Goal: Task Accomplishment & Management: Use online tool/utility

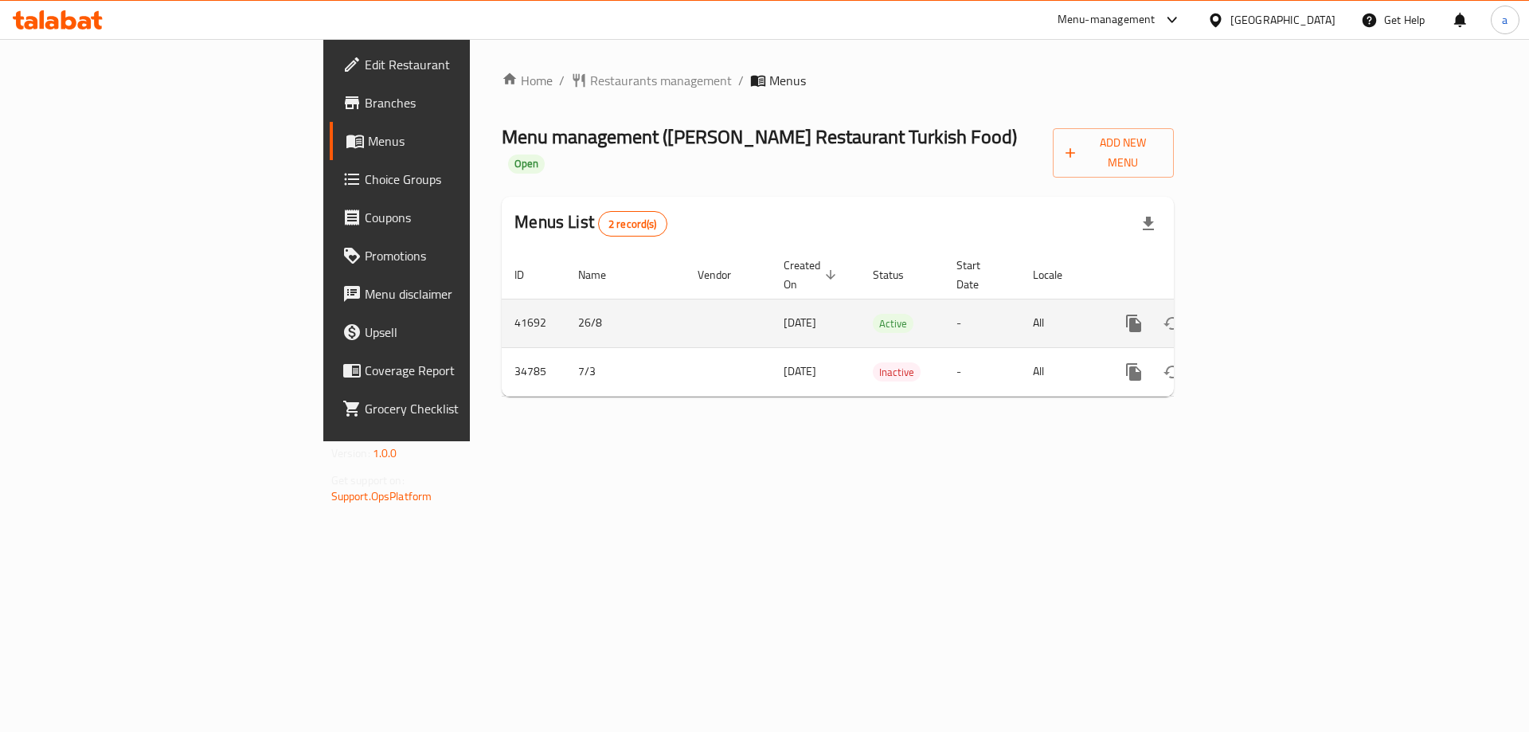
click at [1256, 316] on icon "enhanced table" at bounding box center [1249, 323] width 14 height 14
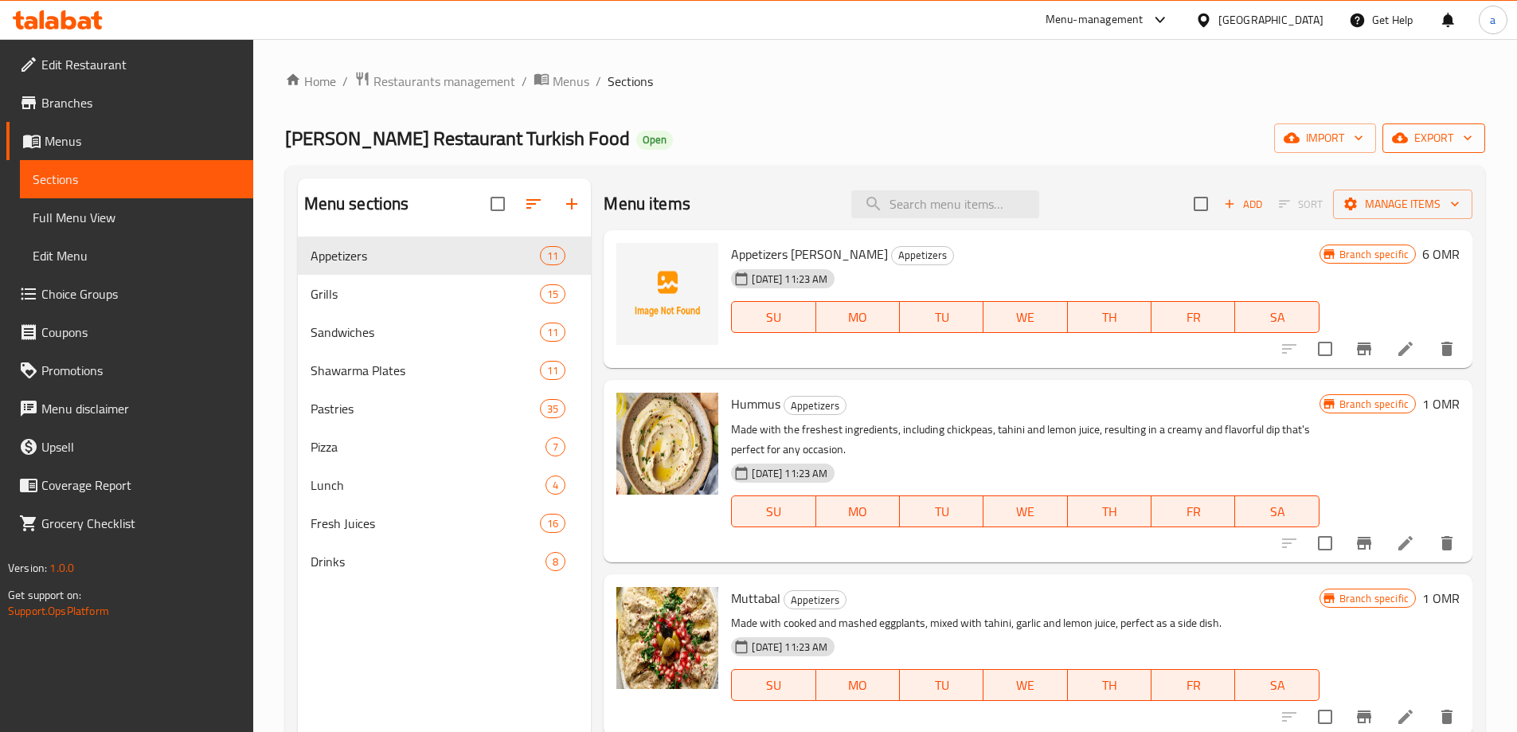
click at [1426, 131] on span "export" at bounding box center [1433, 138] width 77 height 20
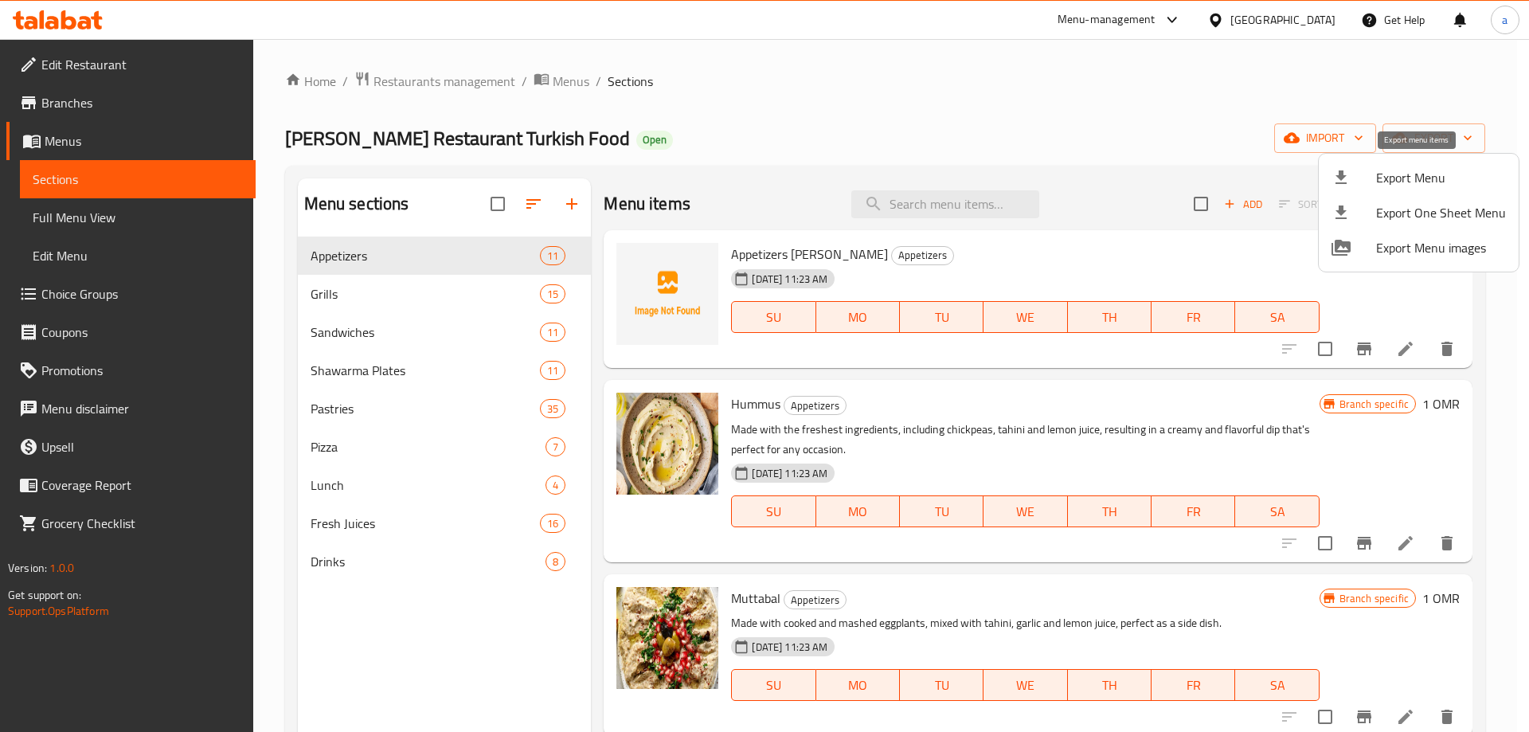
click at [1397, 183] on span "Export Menu" at bounding box center [1441, 177] width 130 height 19
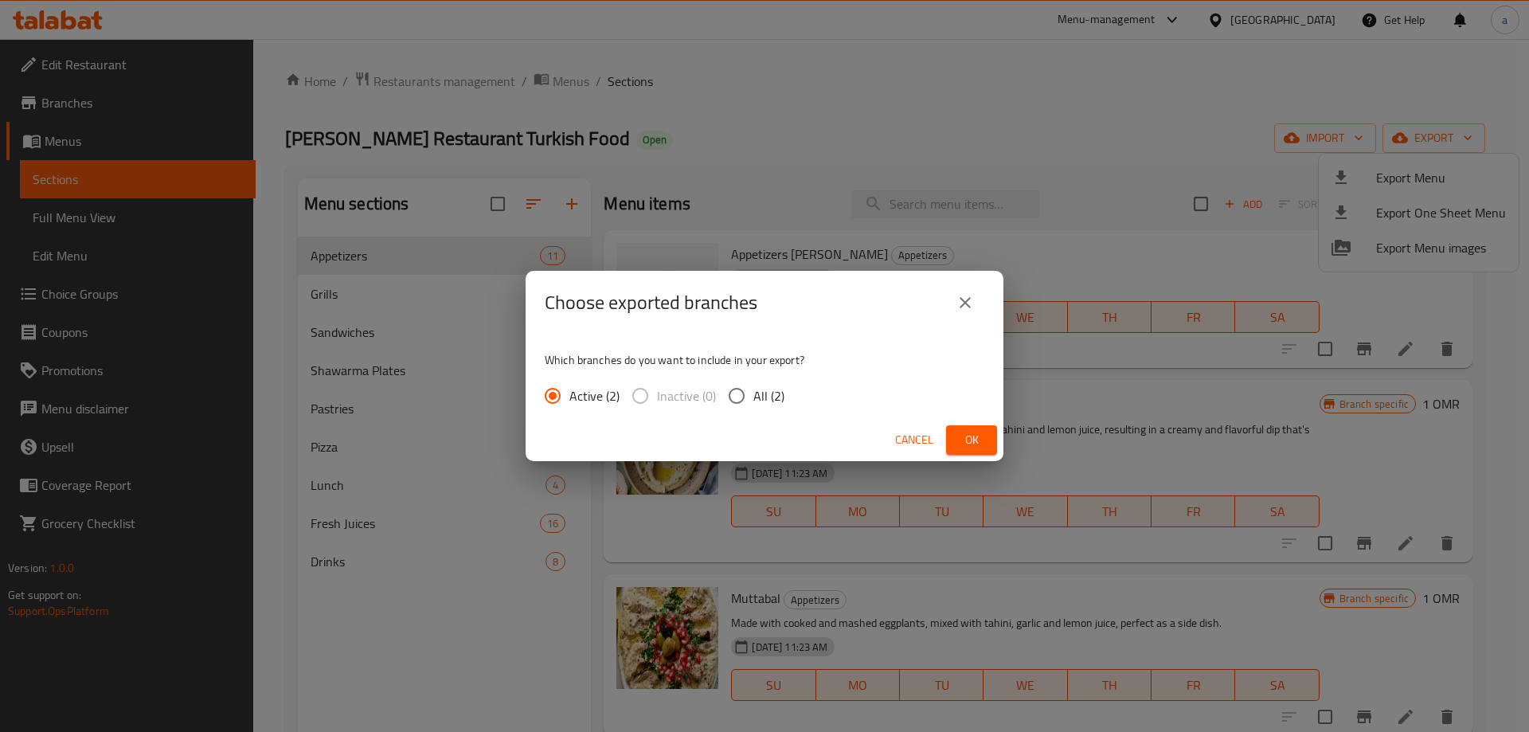
click at [775, 393] on span "All (2)" at bounding box center [768, 395] width 31 height 19
click at [753, 393] on input "All (2)" at bounding box center [736, 395] width 33 height 33
radio input "true"
click at [979, 434] on span "Ok" at bounding box center [971, 440] width 25 height 20
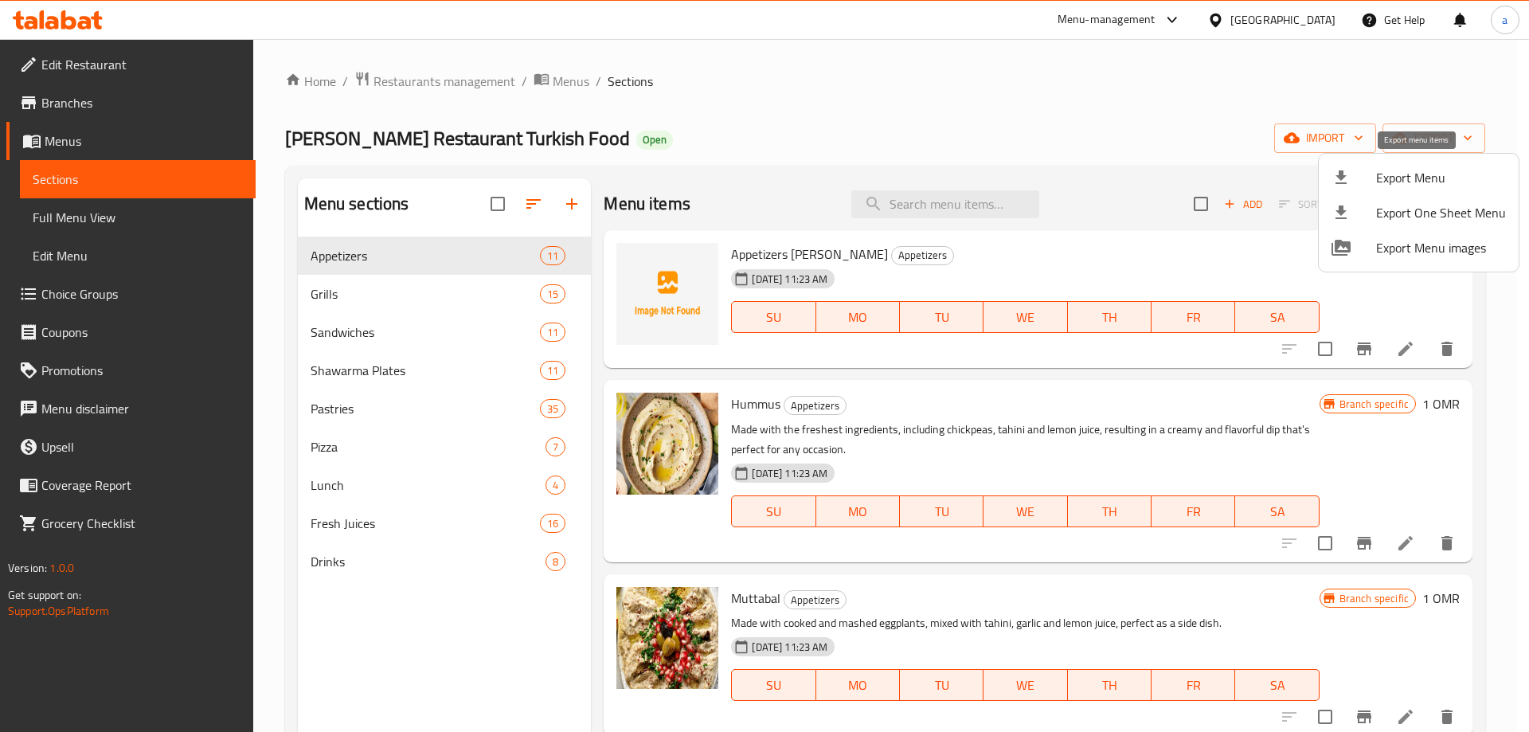
click at [1387, 187] on span "Export Menu" at bounding box center [1441, 177] width 130 height 19
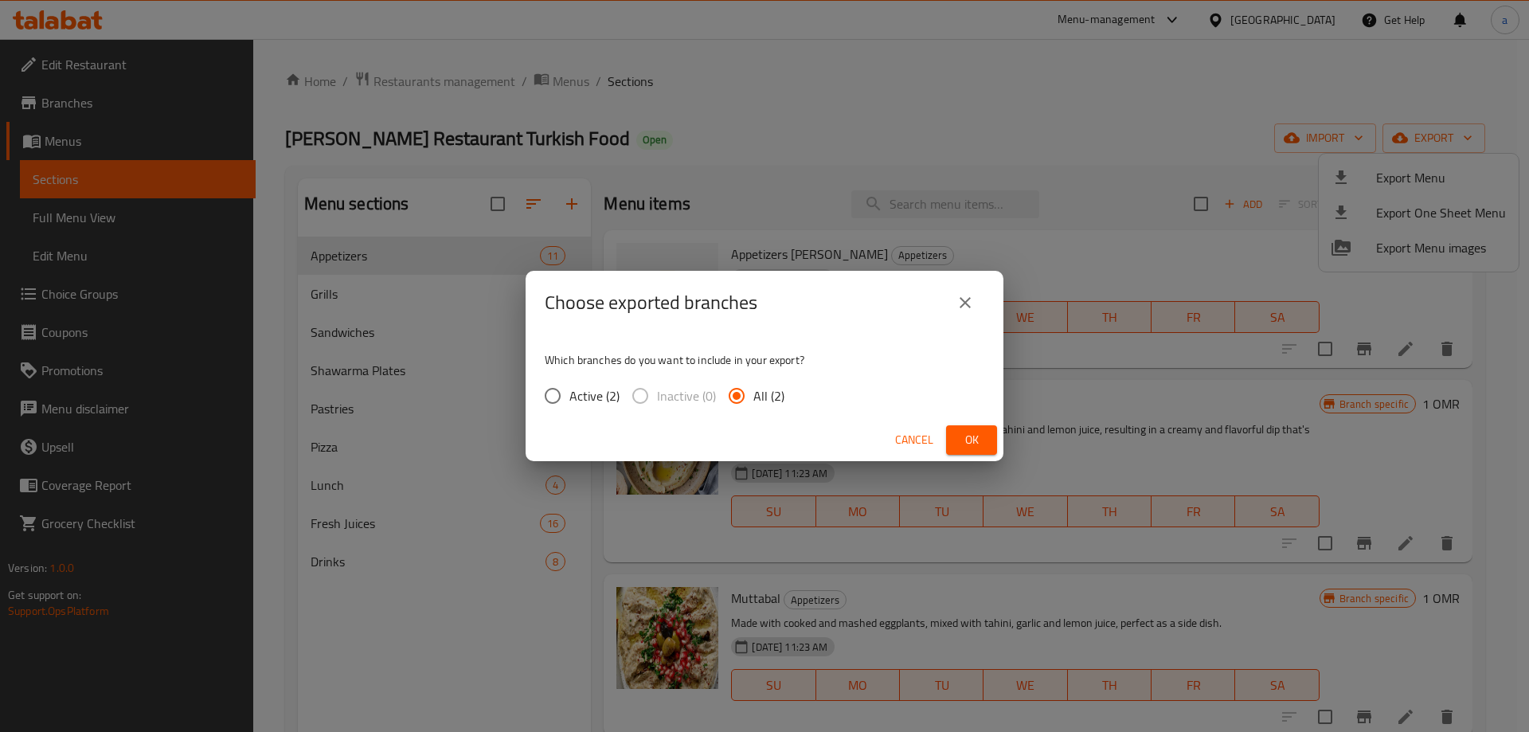
click at [969, 444] on span "Ok" at bounding box center [971, 440] width 25 height 20
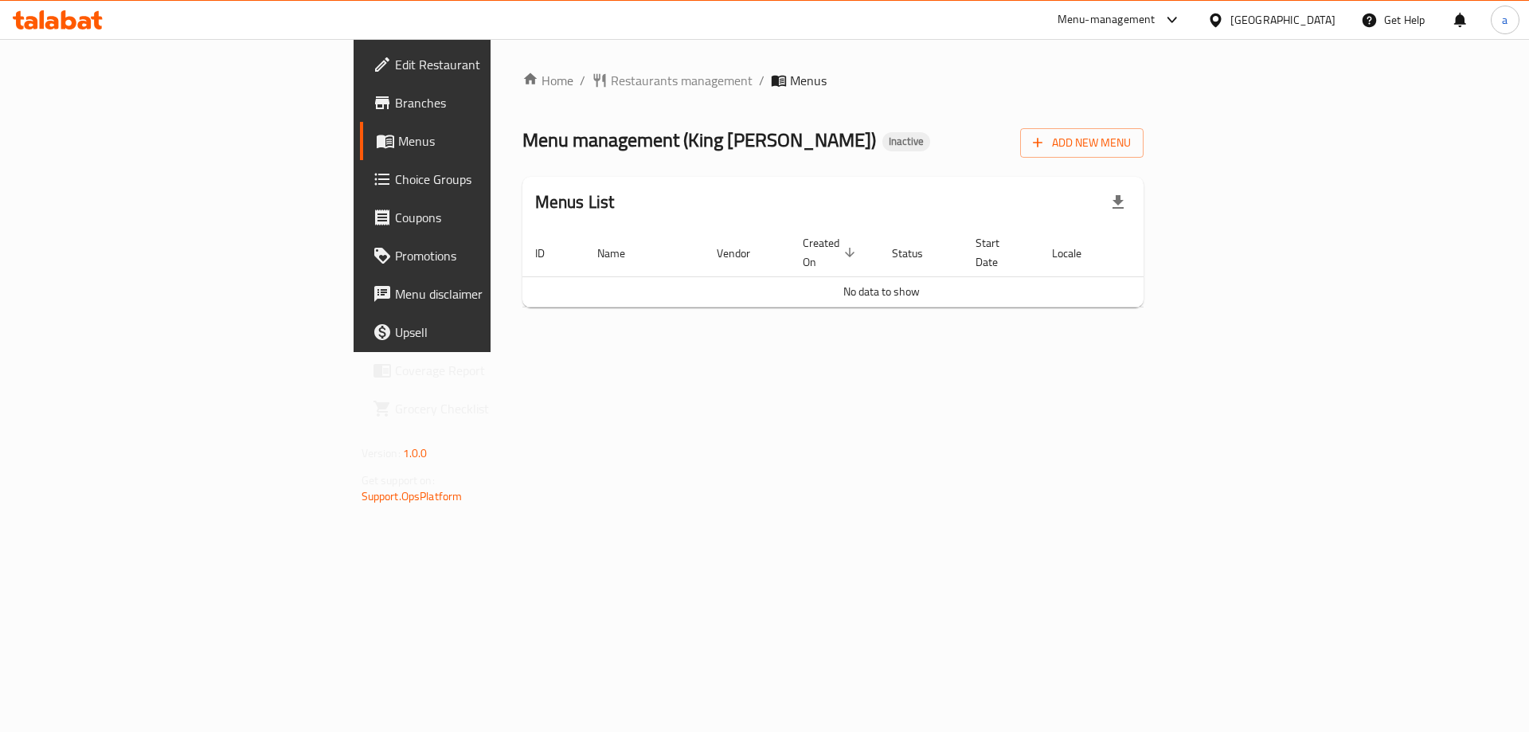
click at [395, 108] on span "Branches" at bounding box center [496, 102] width 202 height 19
click at [1131, 135] on span "Add New Menu" at bounding box center [1082, 143] width 98 height 20
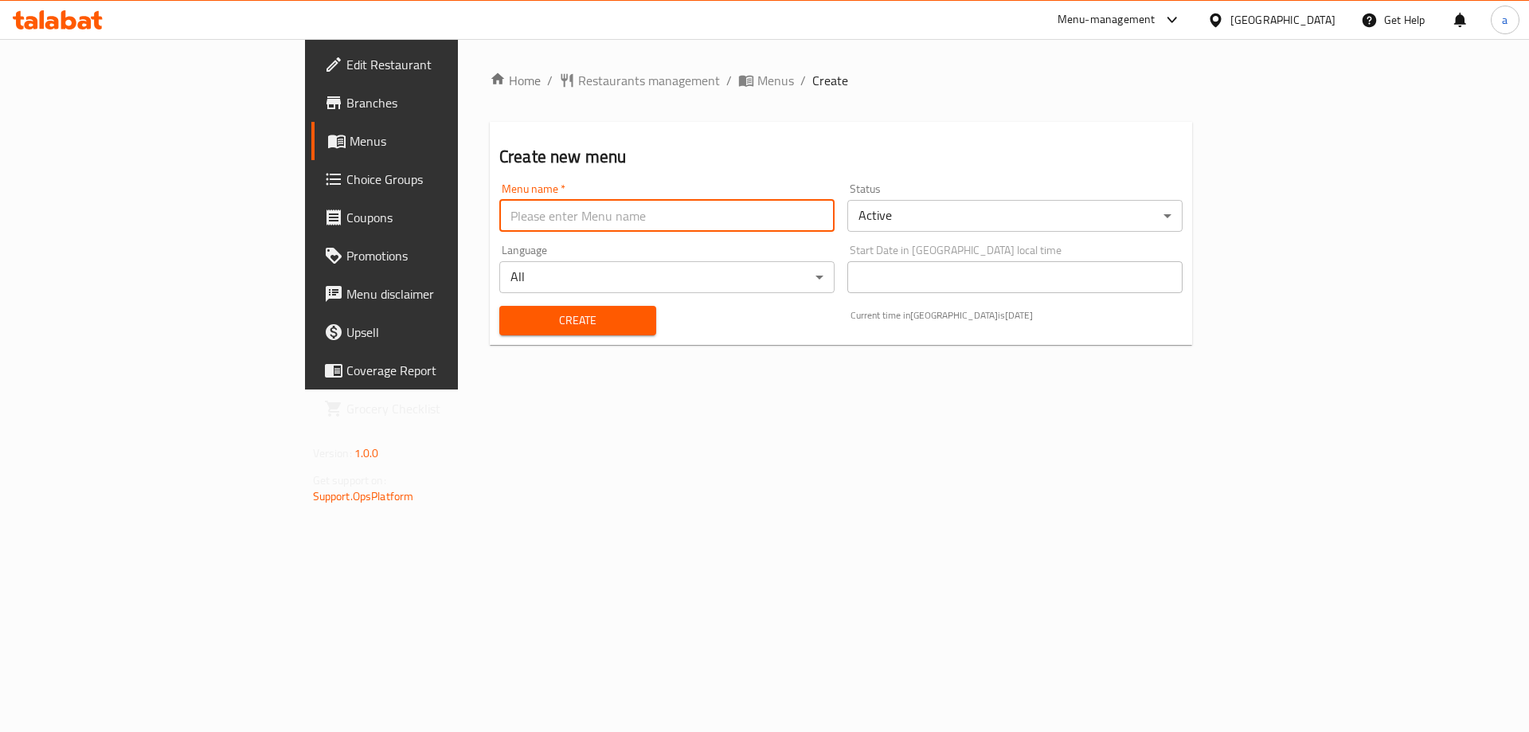
click at [655, 223] on input "text" at bounding box center [666, 216] width 335 height 32
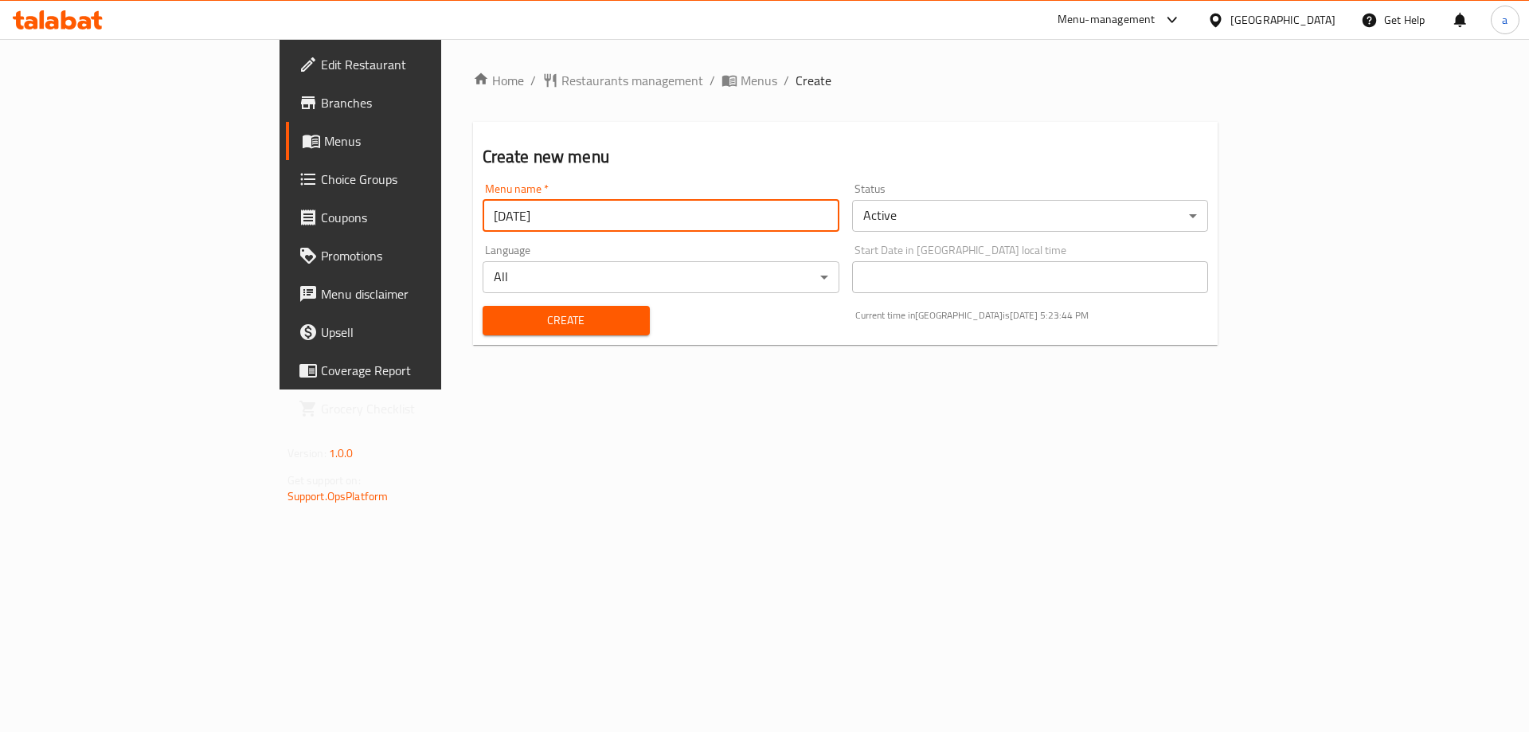
type input "10/9/2025"
click at [483, 306] on button "Create" at bounding box center [566, 320] width 167 height 29
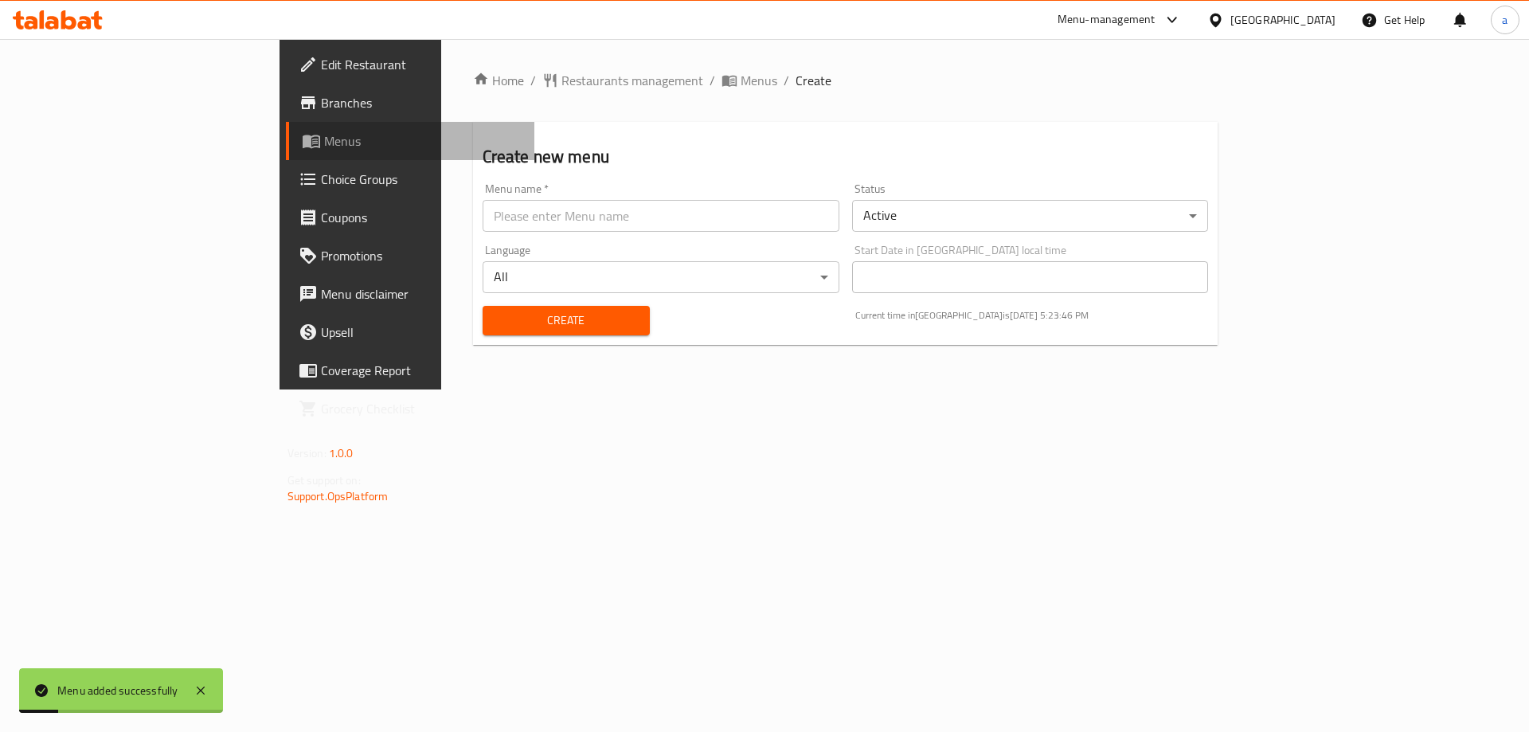
click at [324, 139] on span "Menus" at bounding box center [423, 140] width 198 height 19
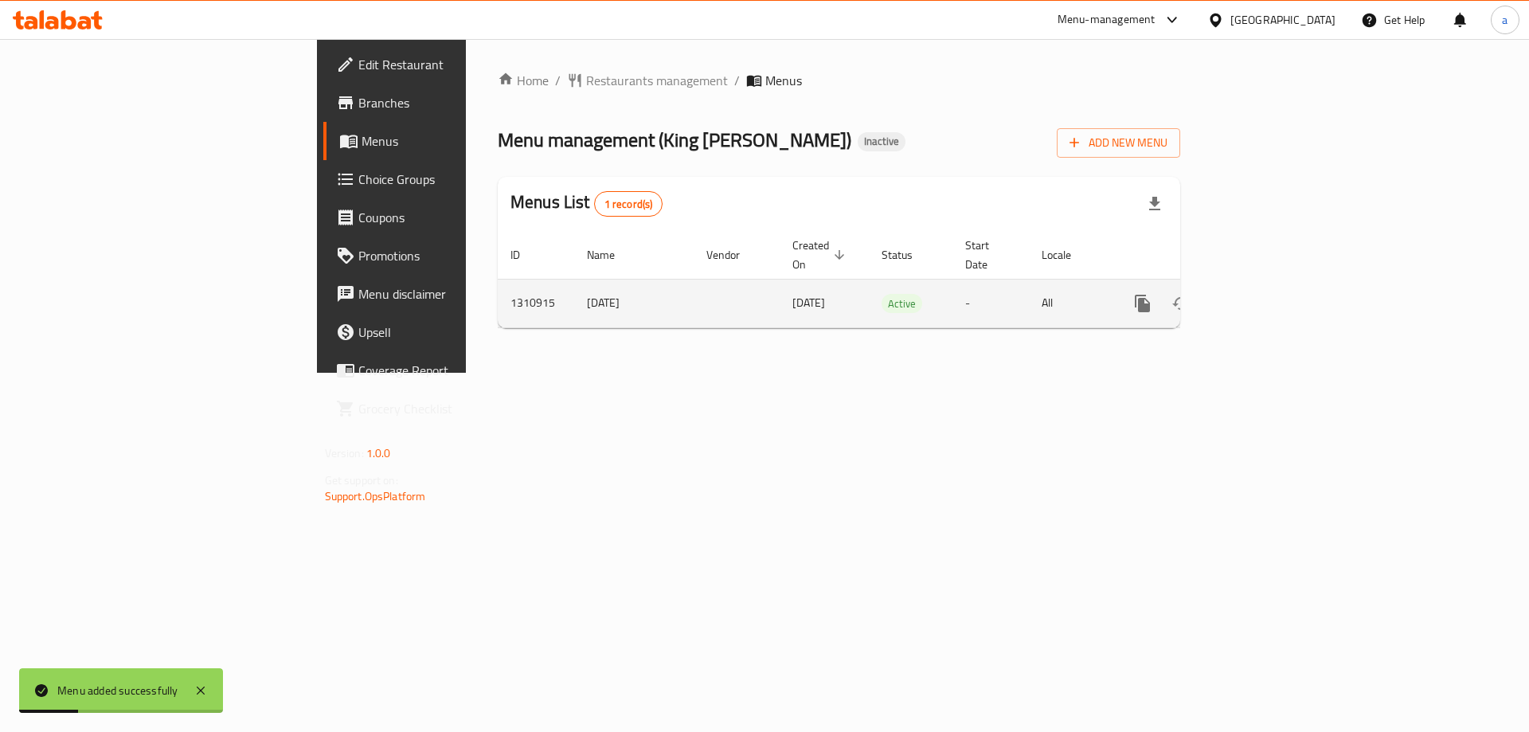
click at [1265, 296] on icon "enhanced table" at bounding box center [1257, 303] width 14 height 14
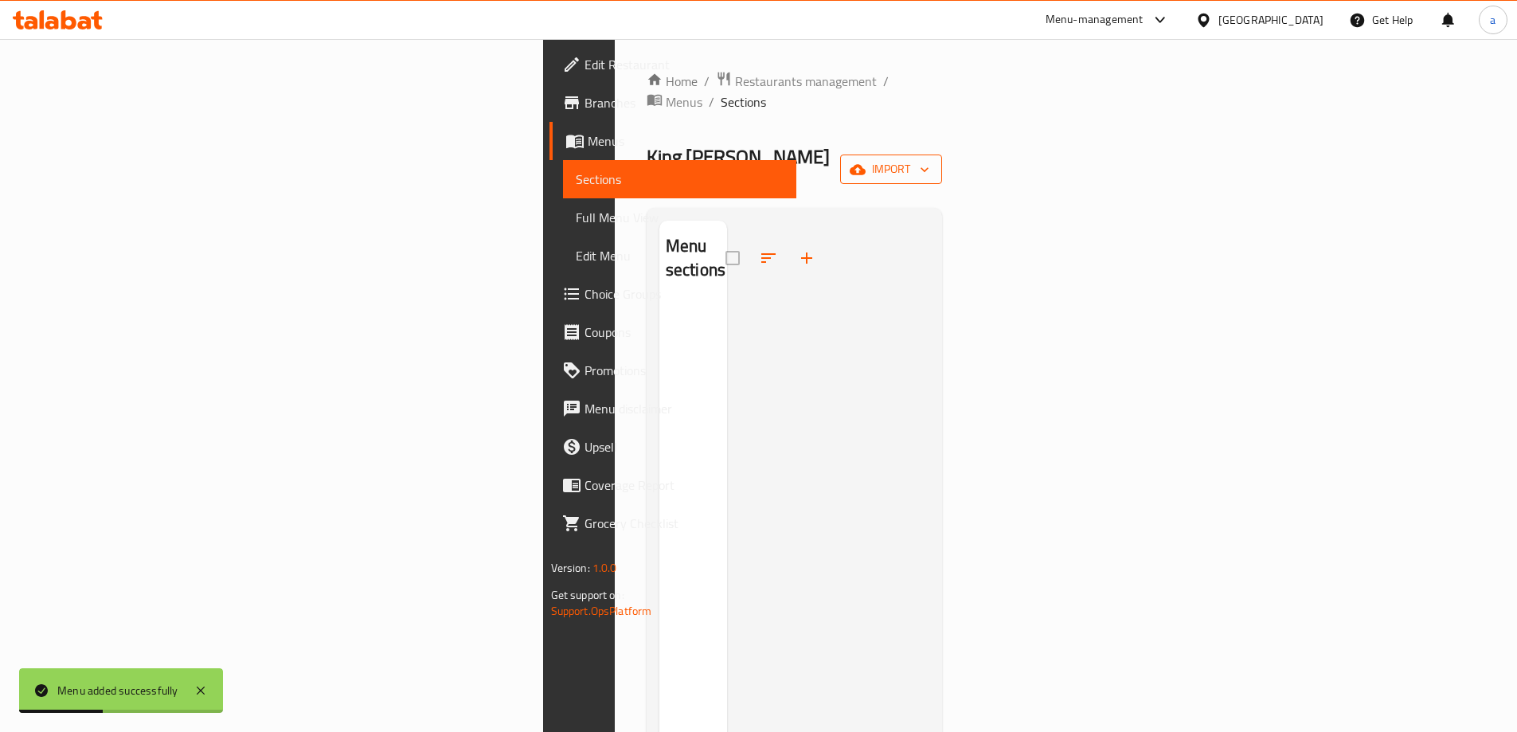
click at [929, 159] on span "import" at bounding box center [891, 169] width 76 height 20
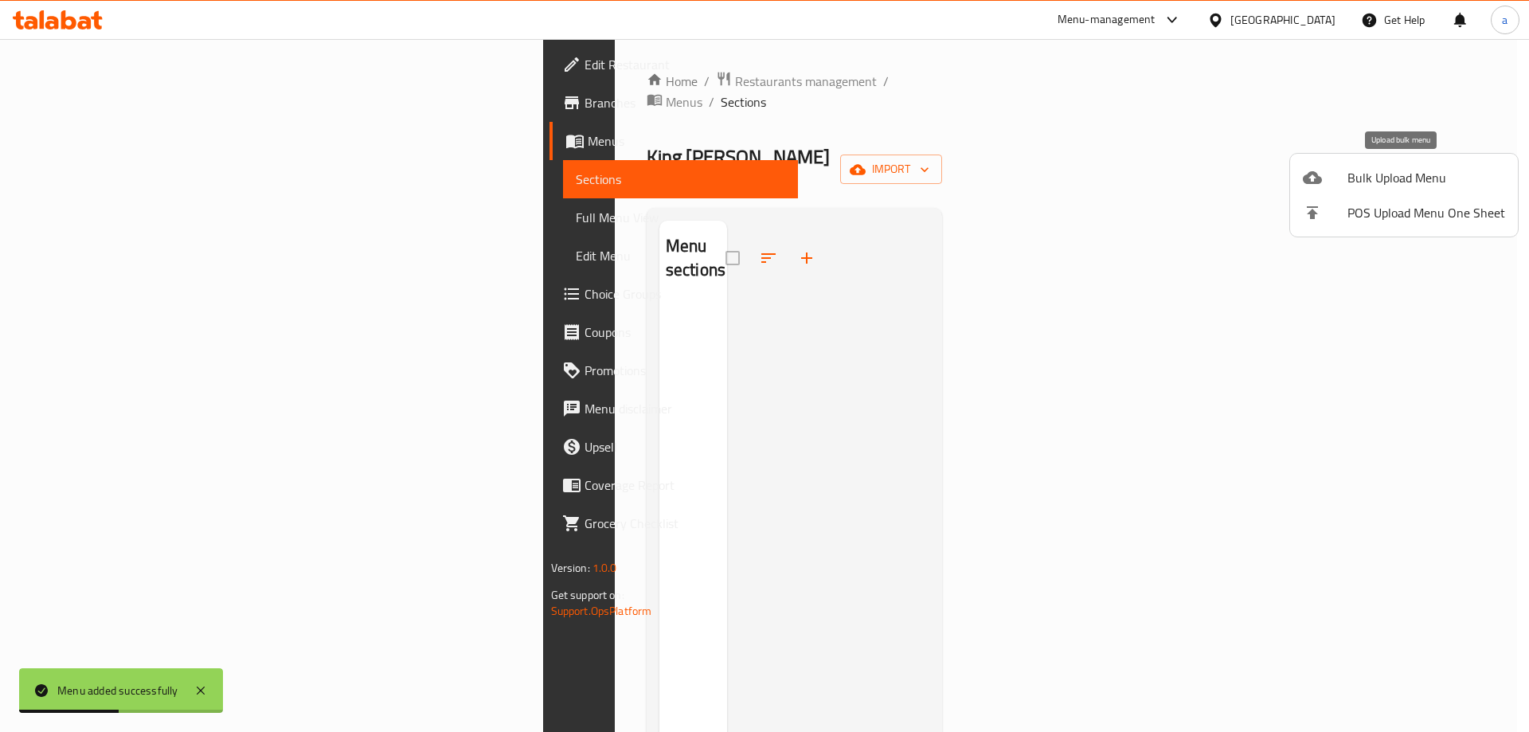
click at [1416, 192] on li "Bulk Upload Menu" at bounding box center [1404, 177] width 228 height 35
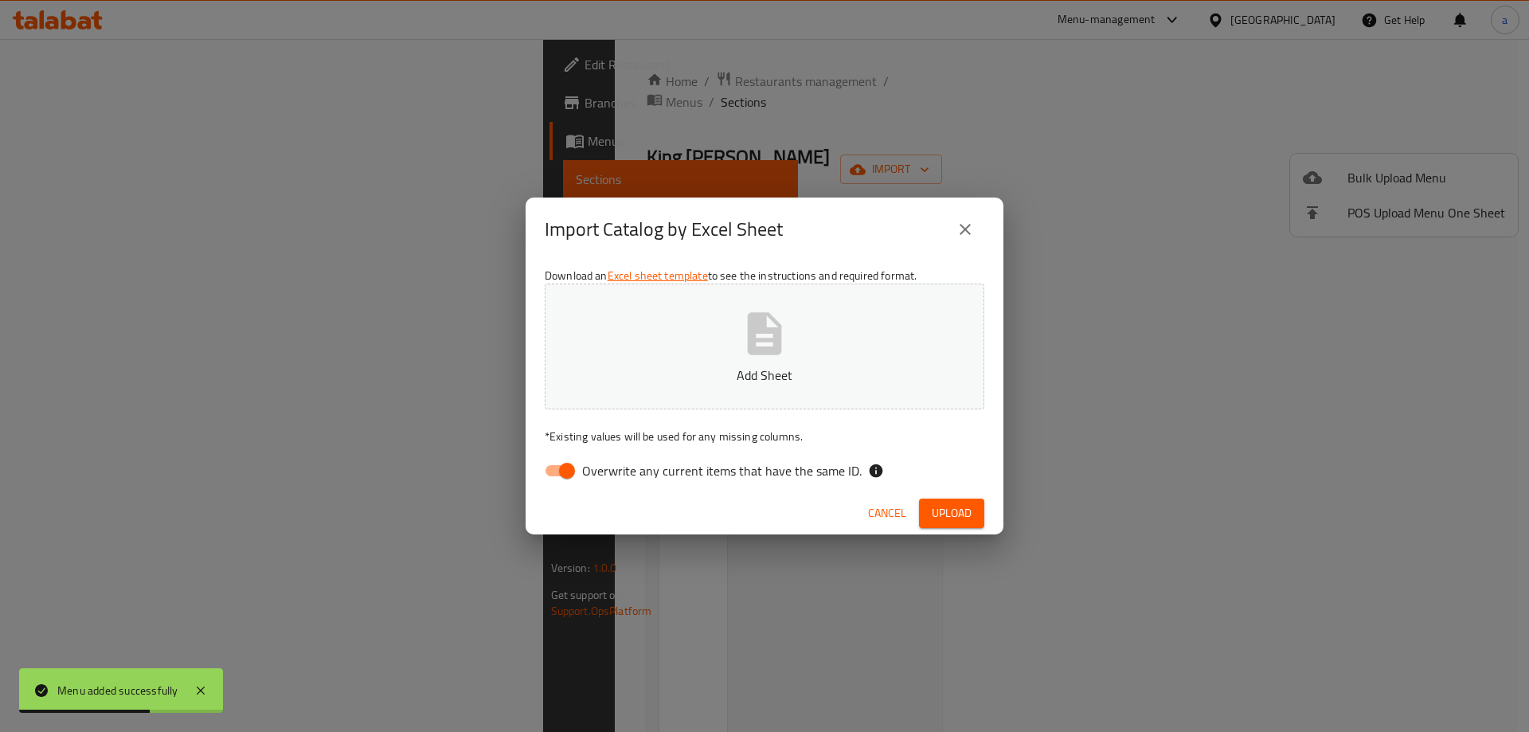
click at [567, 467] on input "Overwrite any current items that have the same ID." at bounding box center [567, 471] width 91 height 30
checkbox input "false"
click at [643, 365] on button "Add Sheet" at bounding box center [765, 347] width 440 height 126
click at [932, 508] on span "Upload" at bounding box center [952, 513] width 40 height 20
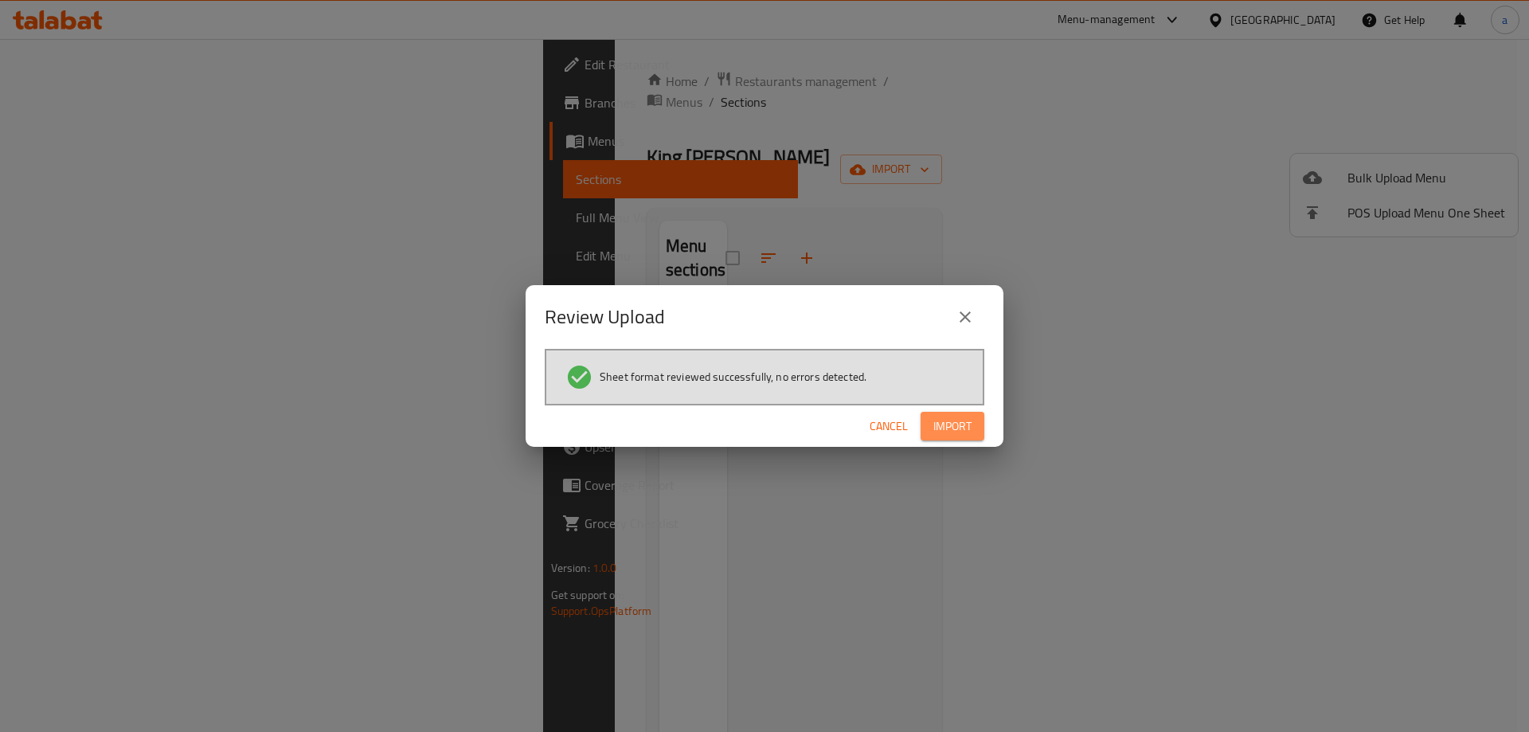
click at [935, 413] on button "Import" at bounding box center [953, 426] width 64 height 29
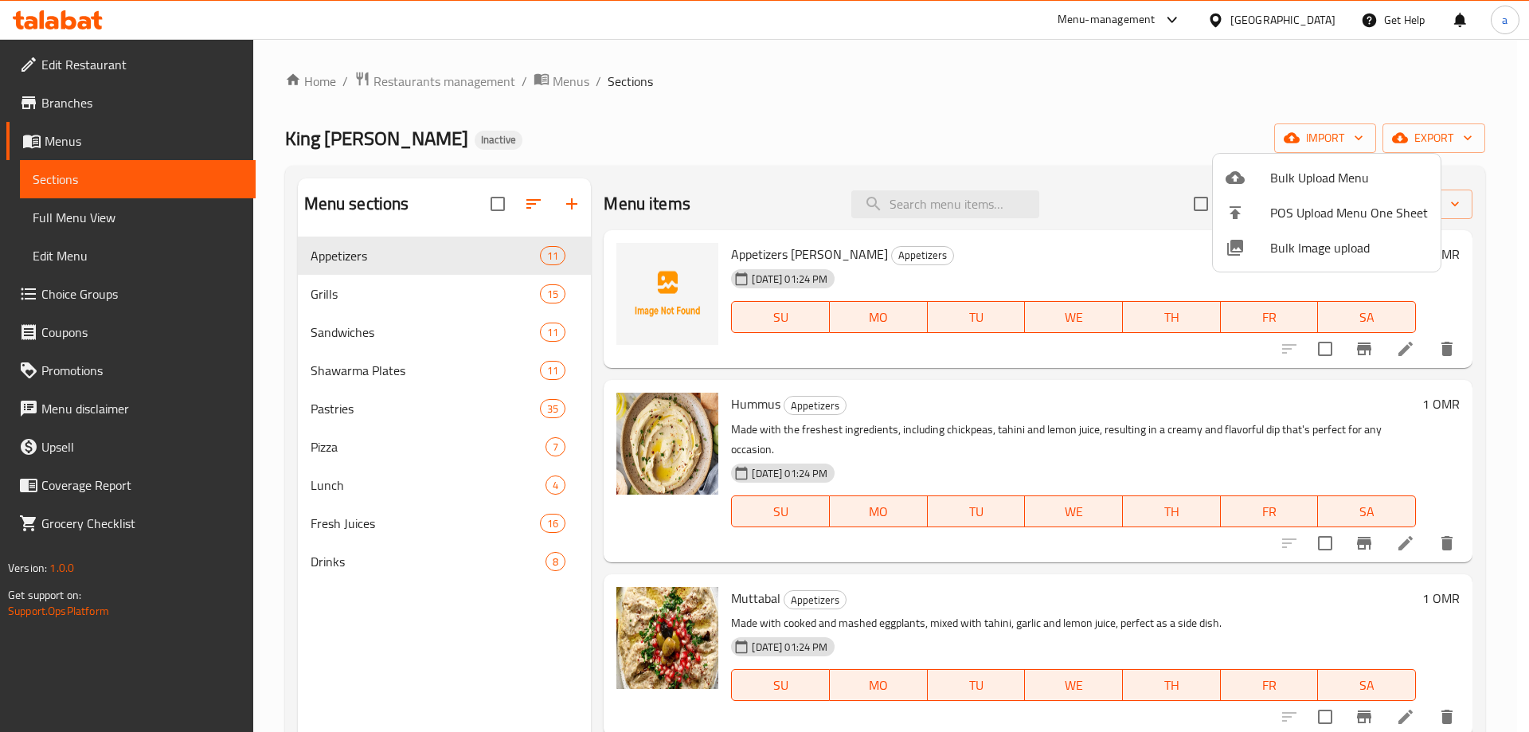
click at [1305, 18] on div at bounding box center [764, 366] width 1529 height 732
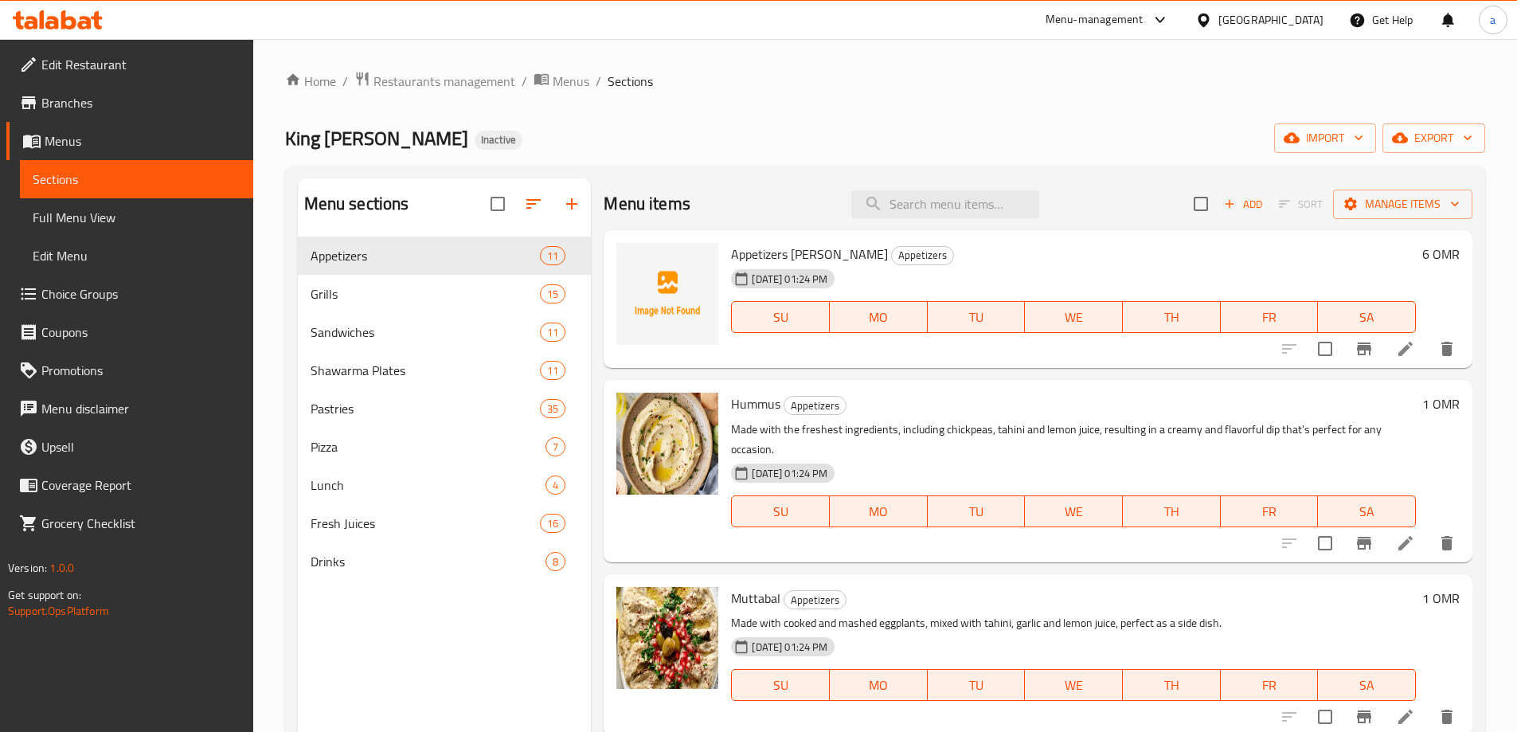
click at [1314, 19] on div "[GEOGRAPHIC_DATA]" at bounding box center [1271, 20] width 105 height 18
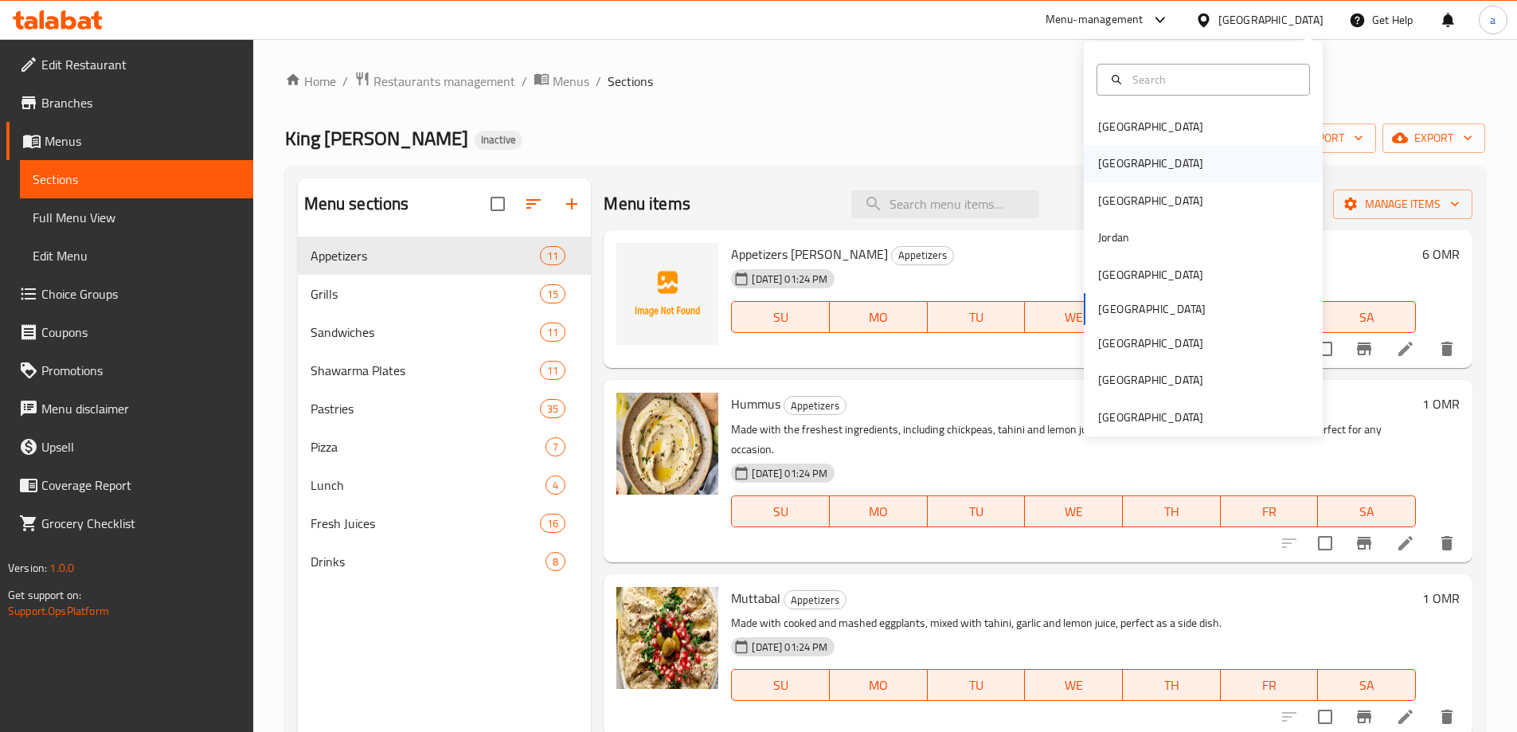
click at [1109, 168] on div "Egypt" at bounding box center [1150, 164] width 105 height 18
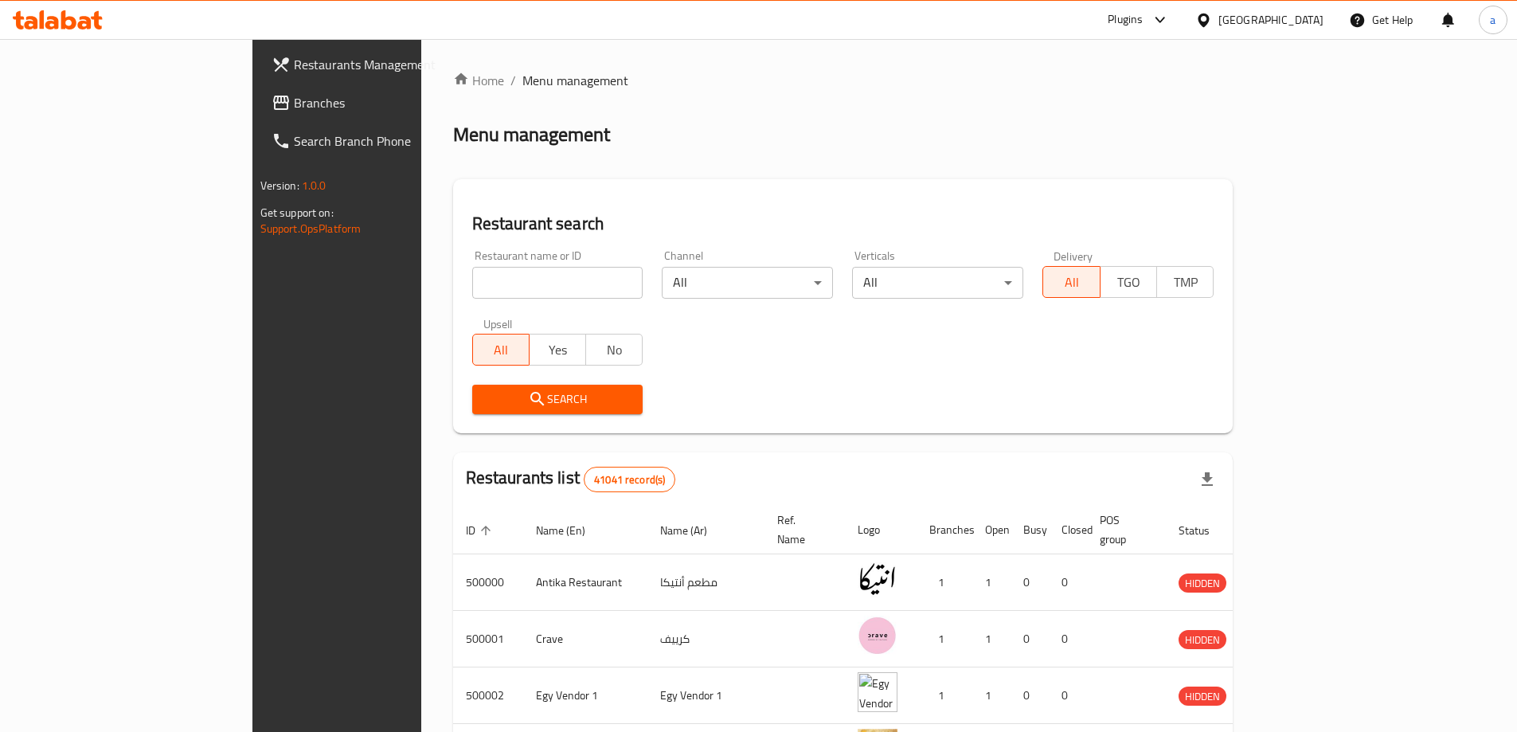
click at [1219, 25] on div at bounding box center [1207, 20] width 23 height 18
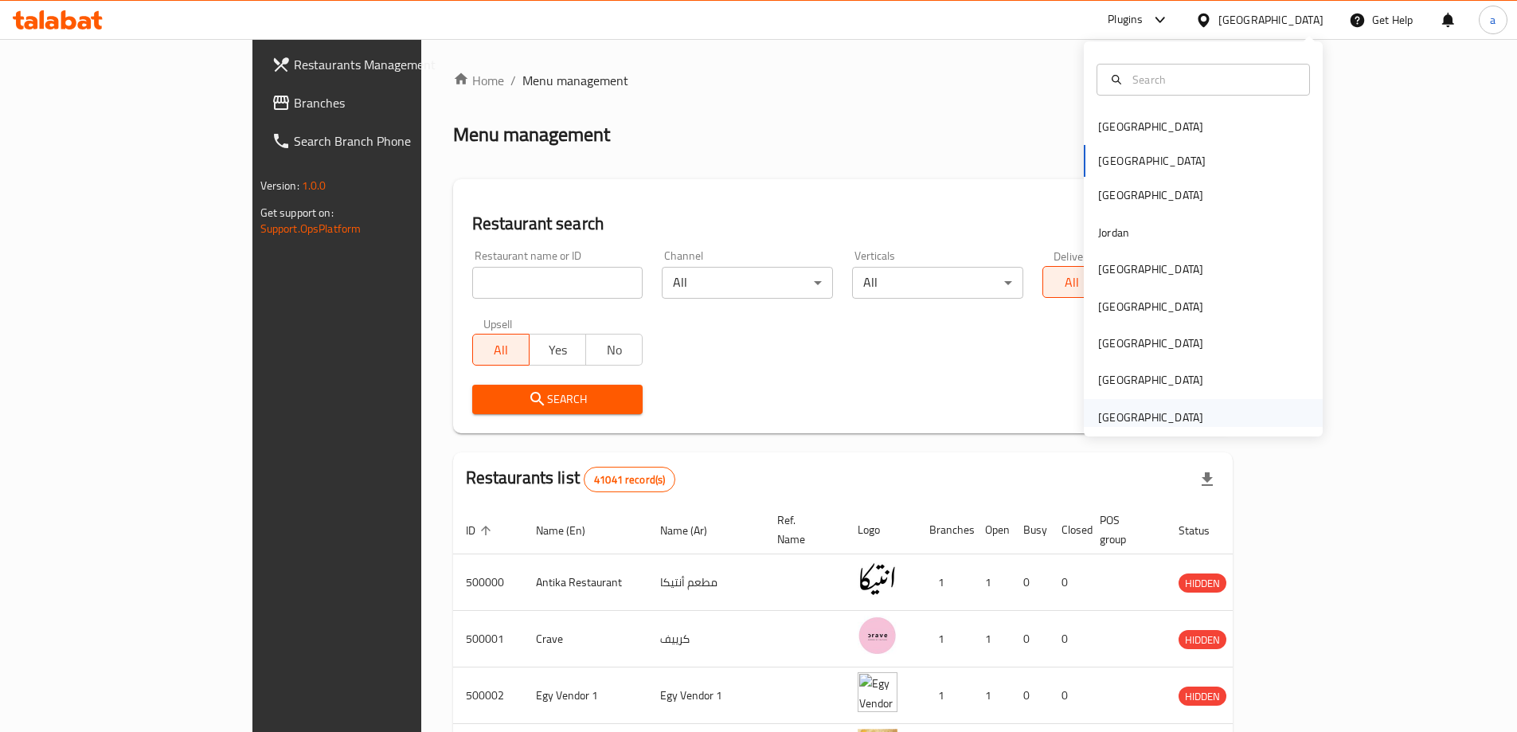
click at [1127, 410] on div "United Arab Emirates" at bounding box center [1150, 418] width 105 height 18
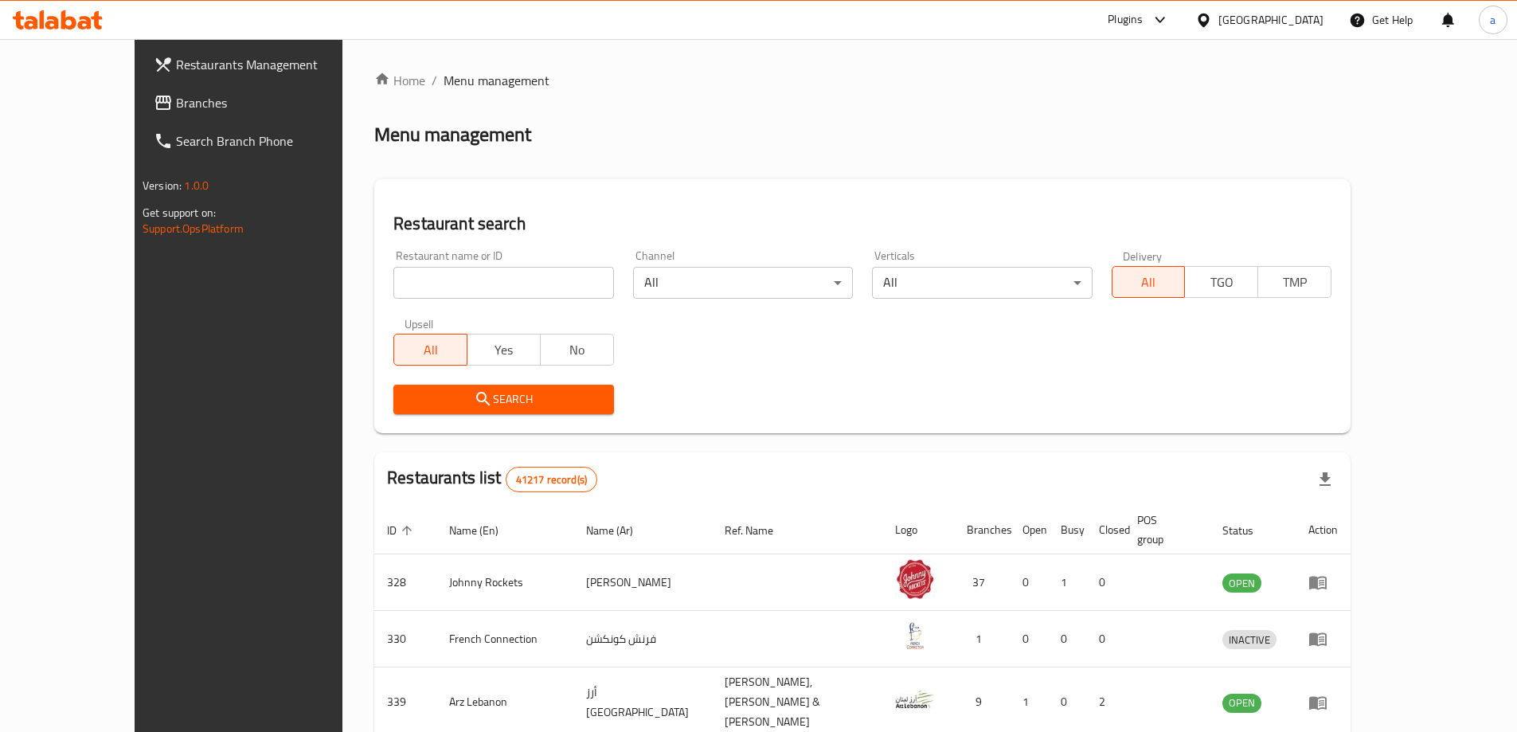
click at [176, 100] on span "Branches" at bounding box center [275, 102] width 199 height 19
